Goal: Check status: Check status

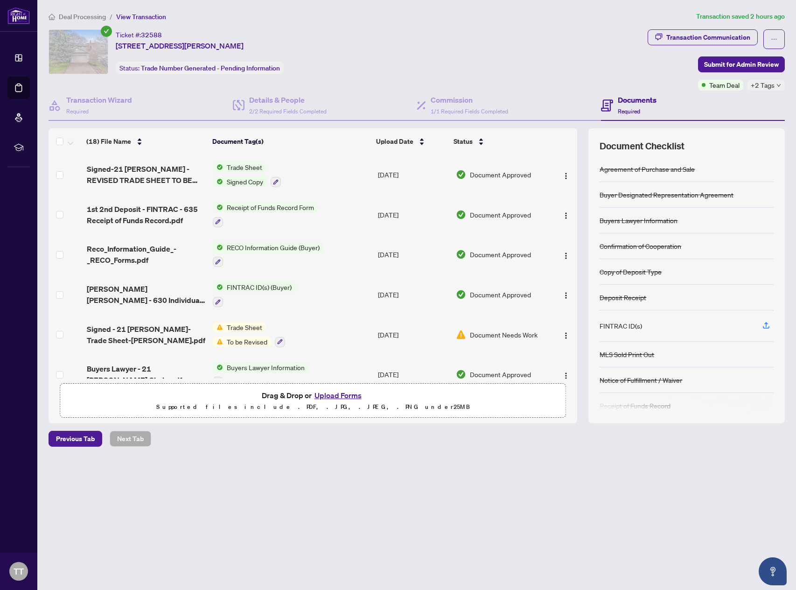
click at [560, 51] on div "Ticket #: 32588 [STREET_ADDRESS][PERSON_NAME] Status: Trade Number Generated - …" at bounding box center [346, 51] width 595 height 45
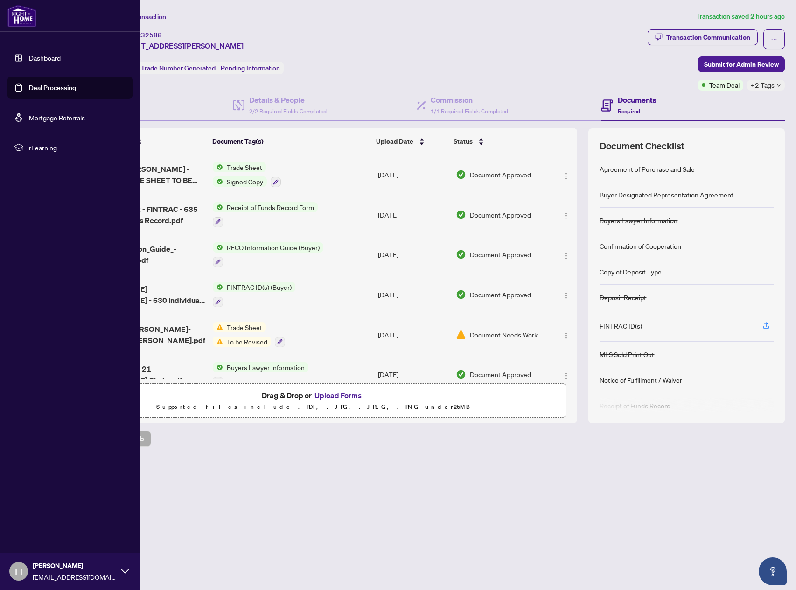
click at [36, 61] on link "Dashboard" at bounding box center [45, 58] width 32 height 8
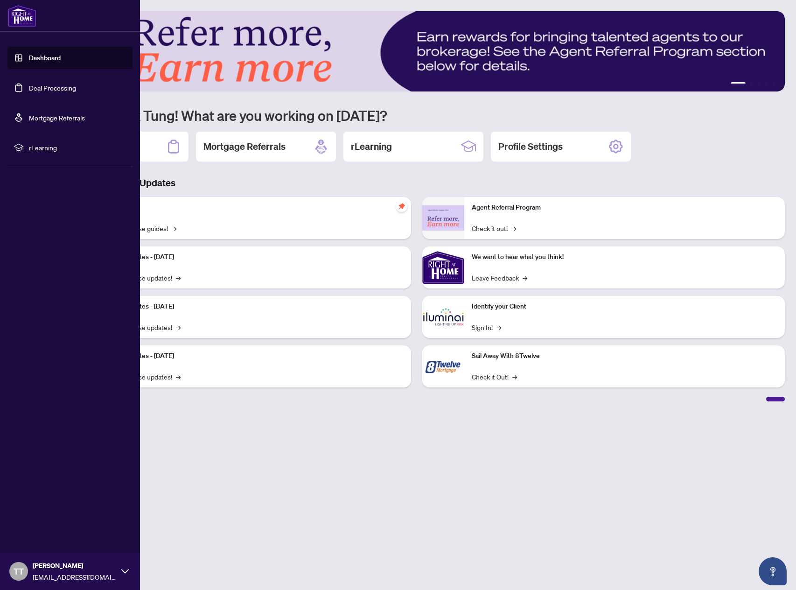
click at [37, 86] on link "Deal Processing" at bounding box center [52, 87] width 47 height 8
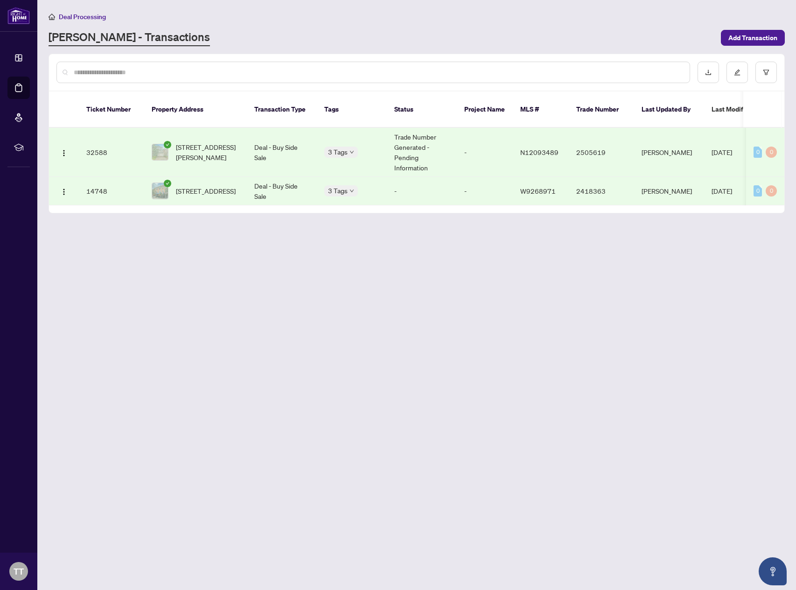
click at [416, 131] on td "Trade Number Generated - Pending Information" at bounding box center [422, 152] width 70 height 49
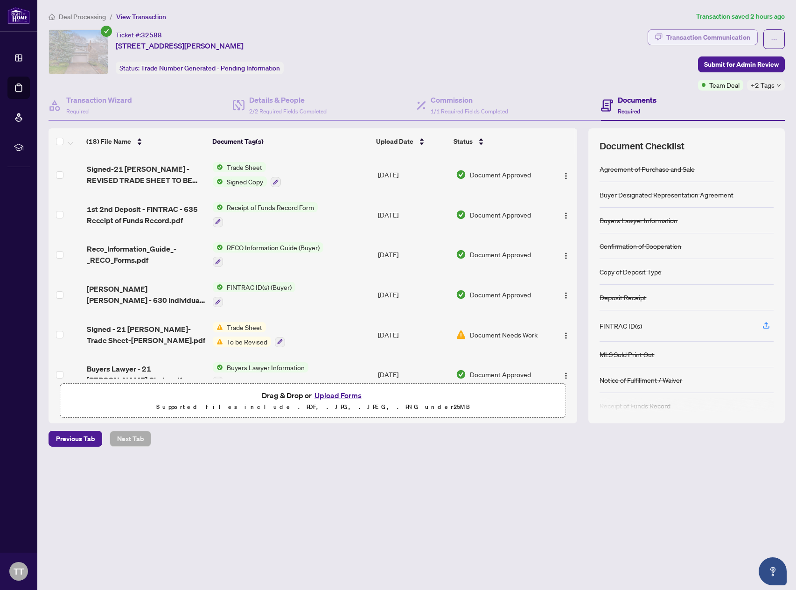
click at [716, 40] on div "Transaction Communication" at bounding box center [708, 37] width 84 height 15
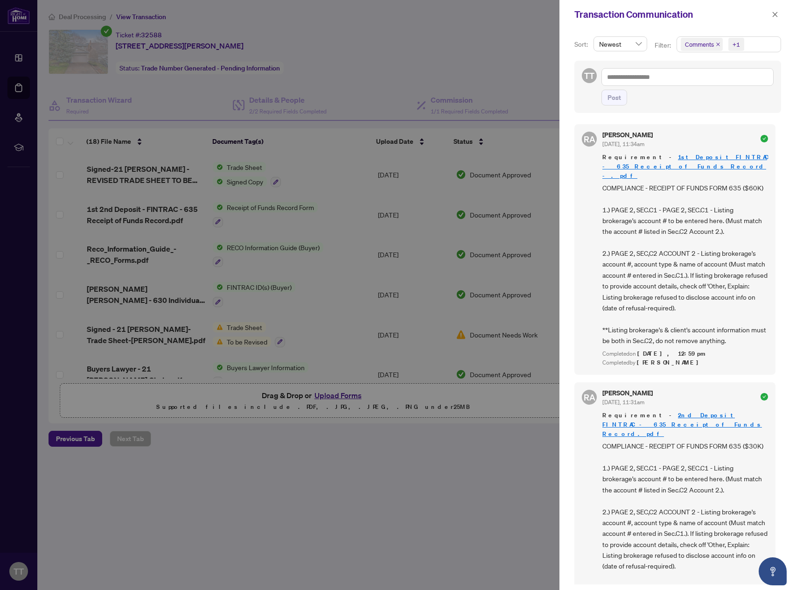
click at [426, 48] on div at bounding box center [398, 295] width 796 height 590
click at [775, 14] on icon "close" at bounding box center [774, 14] width 7 height 7
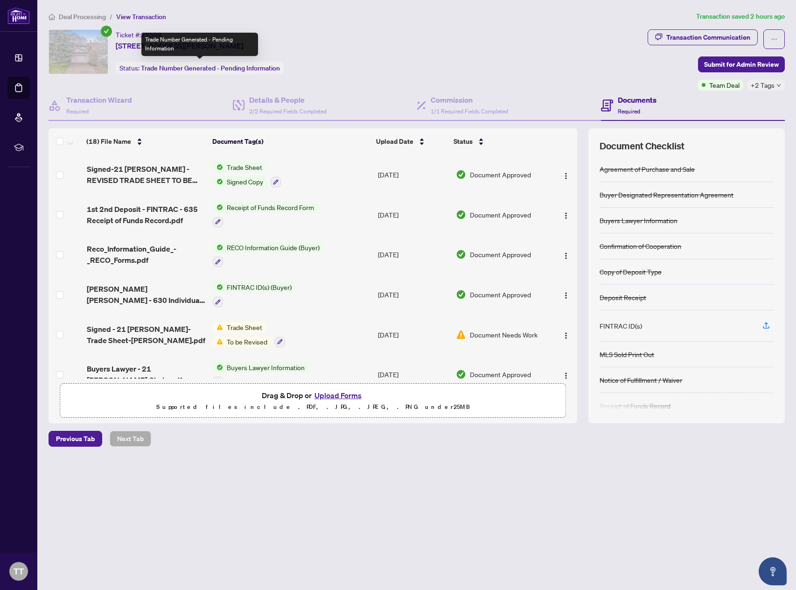
click at [190, 65] on span "Trade Number Generated - Pending Information" at bounding box center [210, 68] width 139 height 8
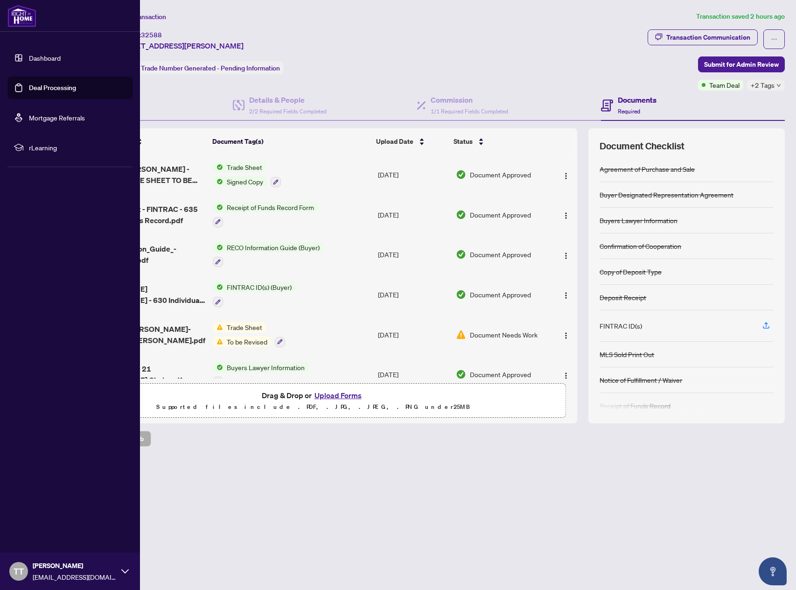
click at [32, 54] on link "Dashboard" at bounding box center [45, 58] width 32 height 8
